Goal: Task Accomplishment & Management: Manage account settings

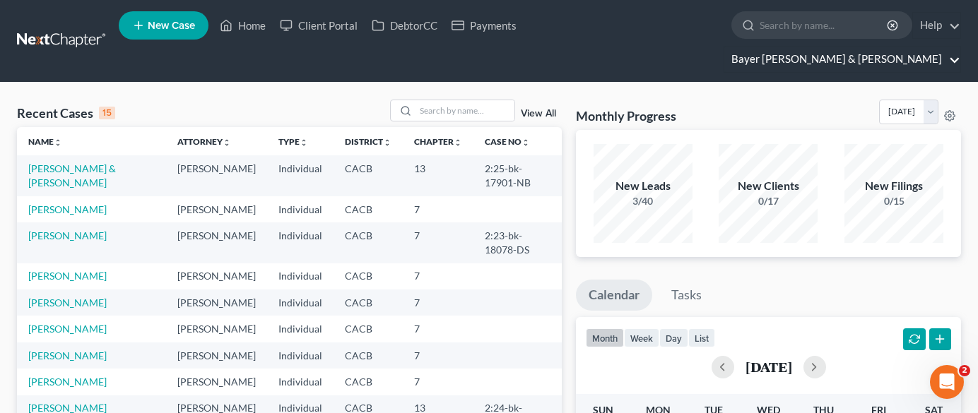
click at [891, 47] on link "Bayer [PERSON_NAME] & [PERSON_NAME]" at bounding box center [842, 59] width 236 height 25
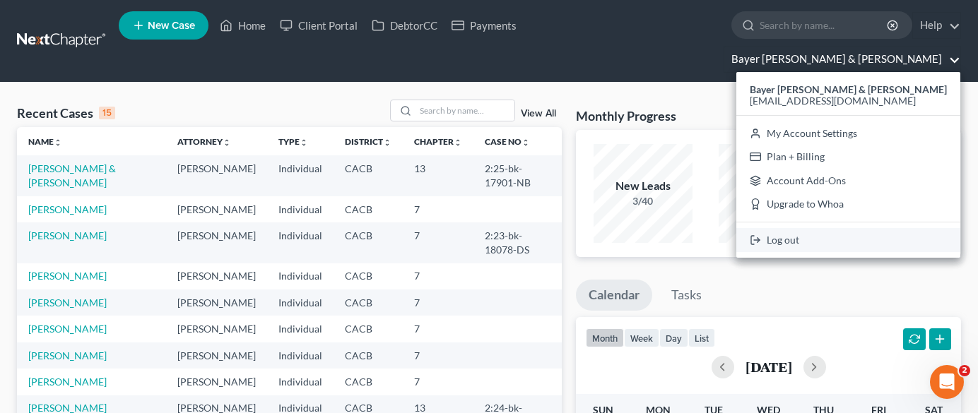
click at [855, 228] on link "Log out" at bounding box center [848, 240] width 224 height 24
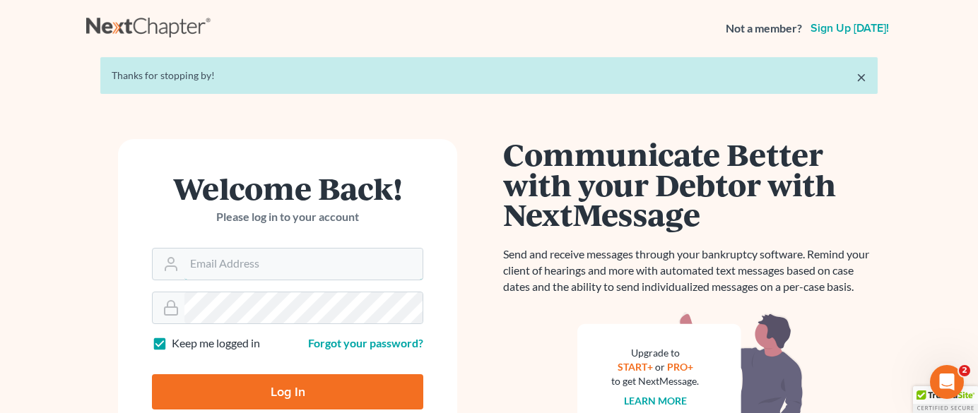
type input "[EMAIL_ADDRESS][DOMAIN_NAME]"
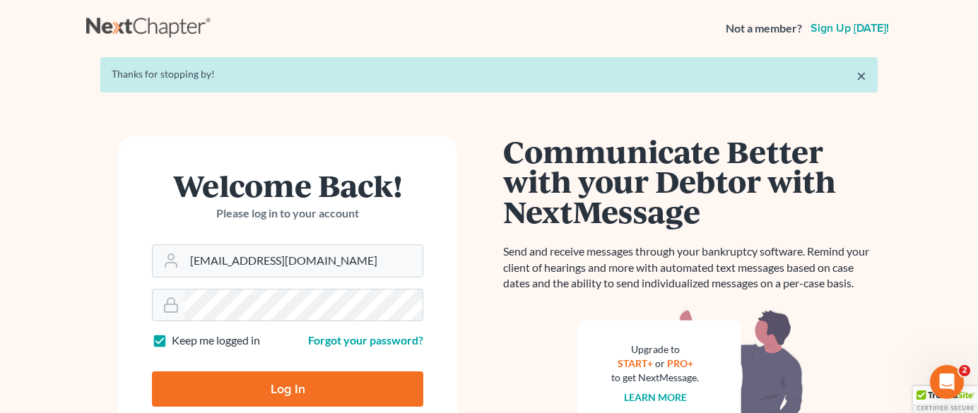
click at [252, 393] on input "Log In" at bounding box center [287, 389] width 271 height 35
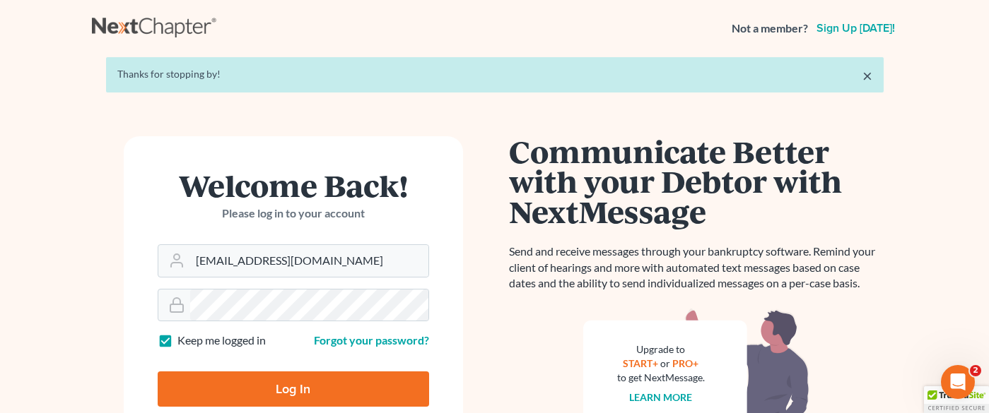
type input "Thinking..."
